Goal: Task Accomplishment & Management: Complete application form

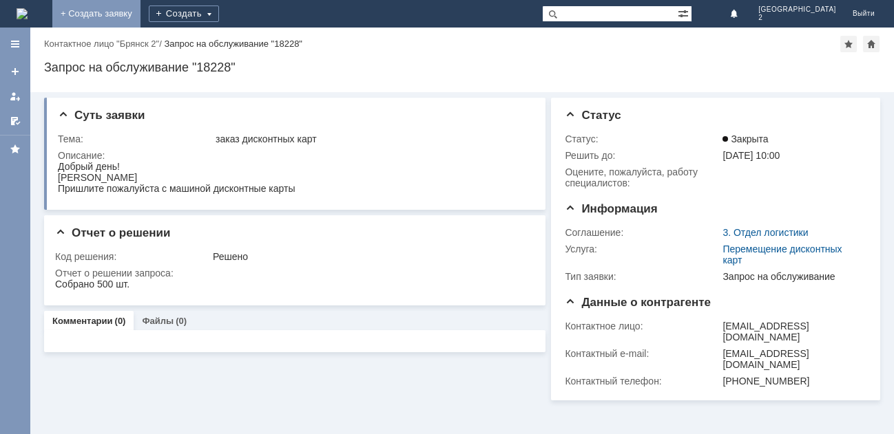
click at [140, 9] on link "+ Создать заявку" at bounding box center [96, 14] width 88 height 28
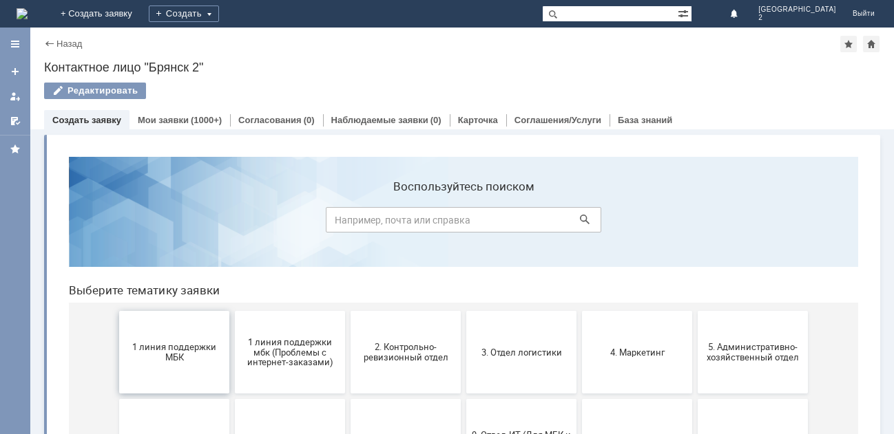
click at [174, 350] on span "1 линия поддержки МБК" at bounding box center [174, 352] width 102 height 21
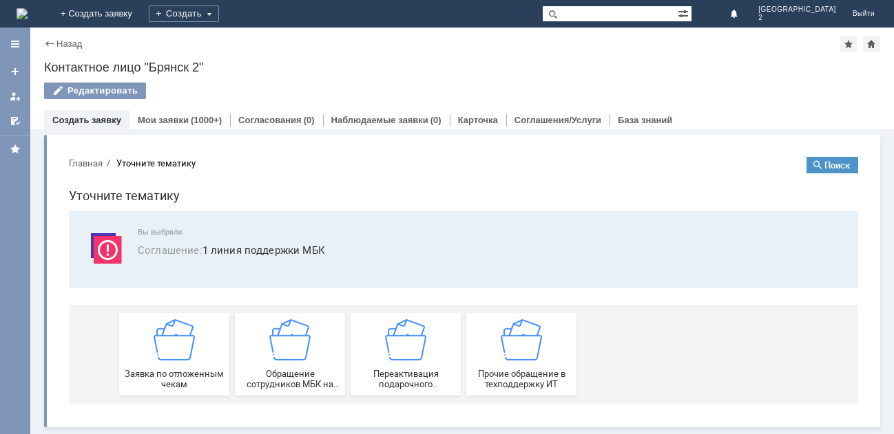
click at [174, 350] on img at bounding box center [174, 339] width 41 height 41
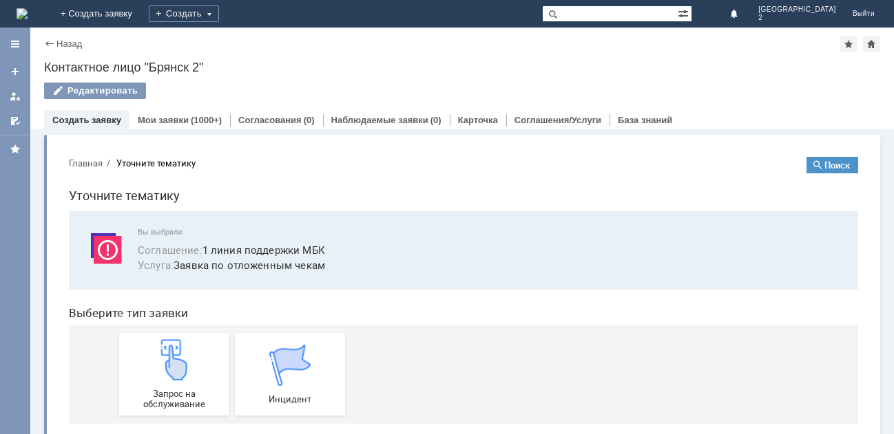
click at [174, 350] on img at bounding box center [174, 359] width 41 height 41
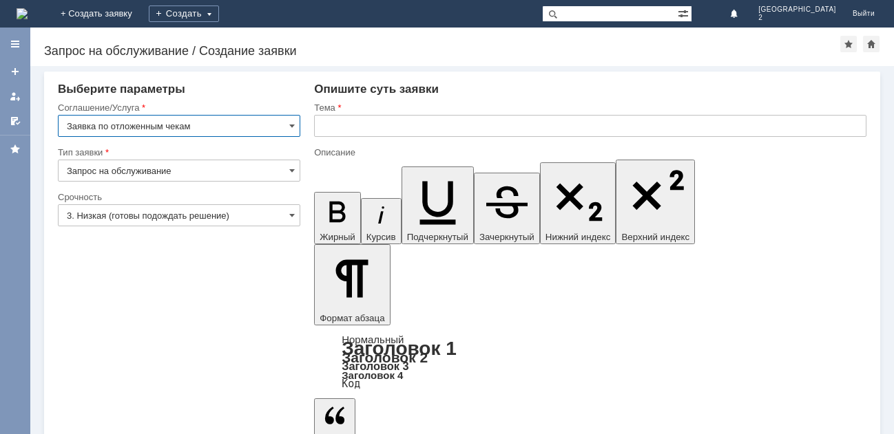
click at [333, 122] on input "text" at bounding box center [590, 126] width 552 height 22
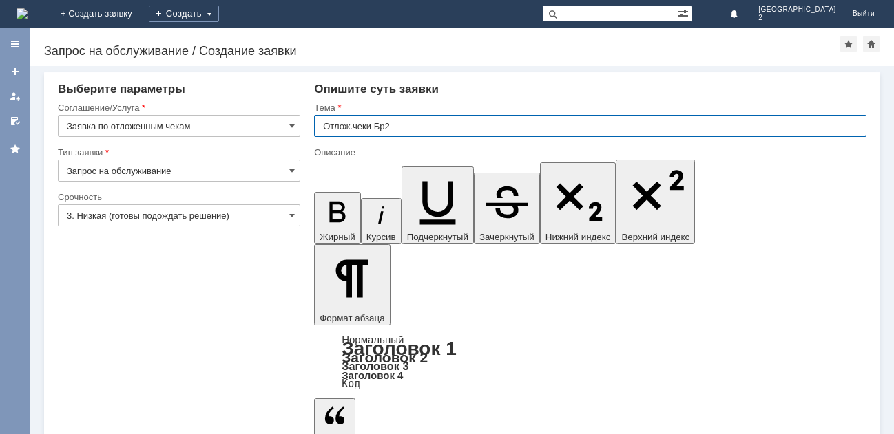
type input "Отлож.чеки Бр2"
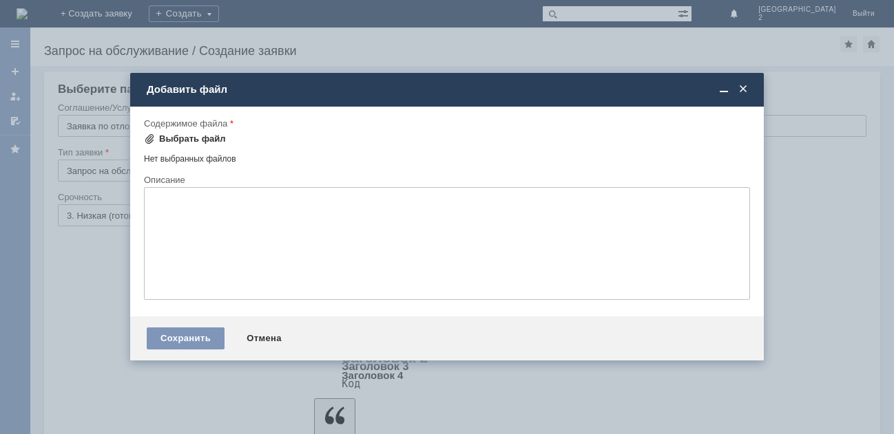
click at [198, 138] on div "Выбрать файл" at bounding box center [192, 139] width 67 height 11
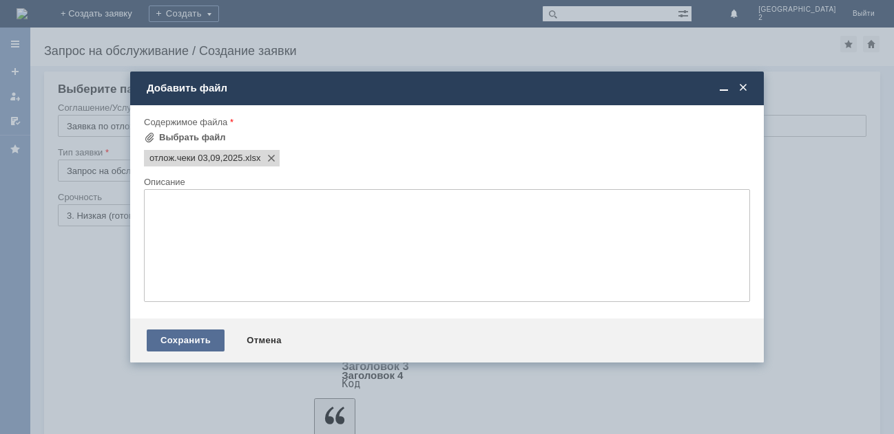
click at [186, 346] on div "Сохранить" at bounding box center [186, 341] width 78 height 22
